Goal: Navigation & Orientation: Go to known website

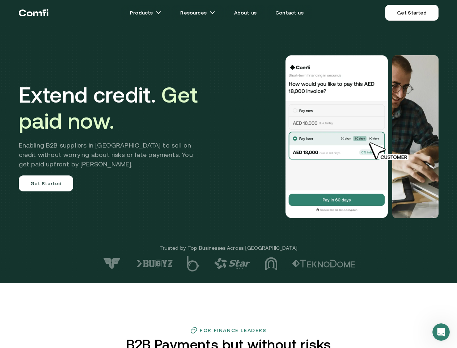
click at [229, 174] on div at bounding box center [326, 136] width 226 height 163
click at [442, 332] on icon "Open Intercom Messenger" at bounding box center [442, 332] width 12 height 12
